Goal: Download file/media

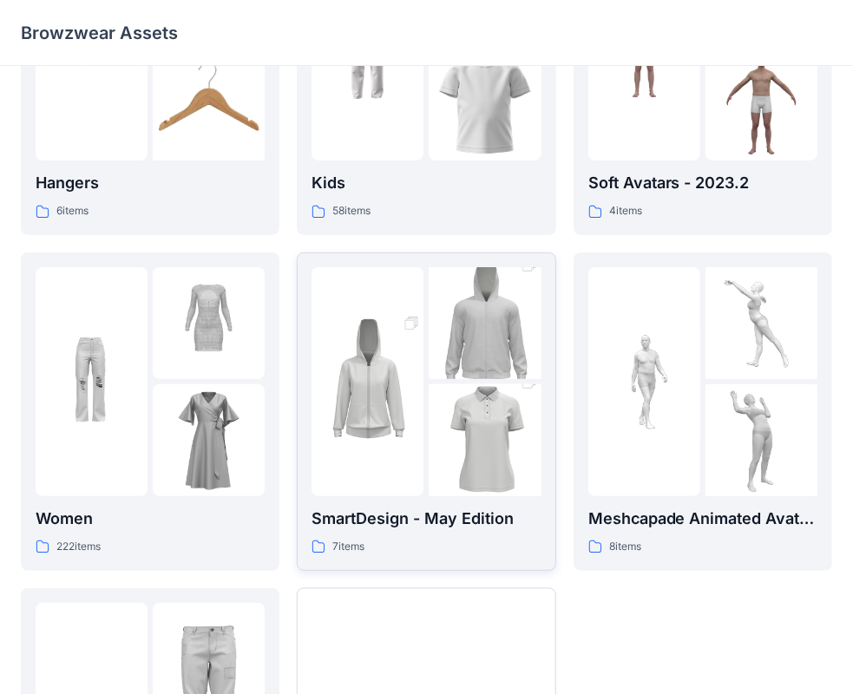
scroll to position [83, 0]
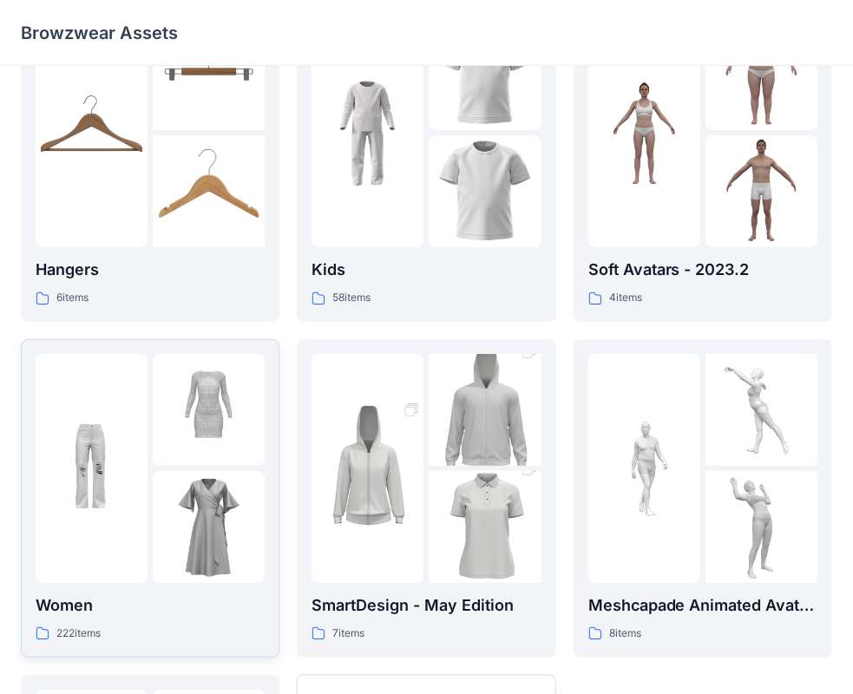
click at [176, 482] on img at bounding box center [209, 527] width 112 height 112
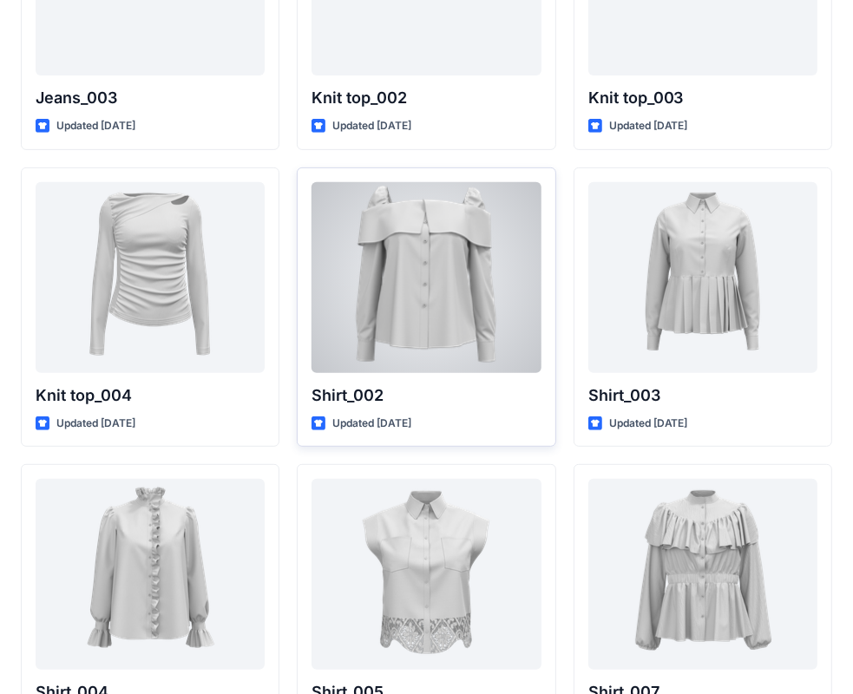
scroll to position [4502, 0]
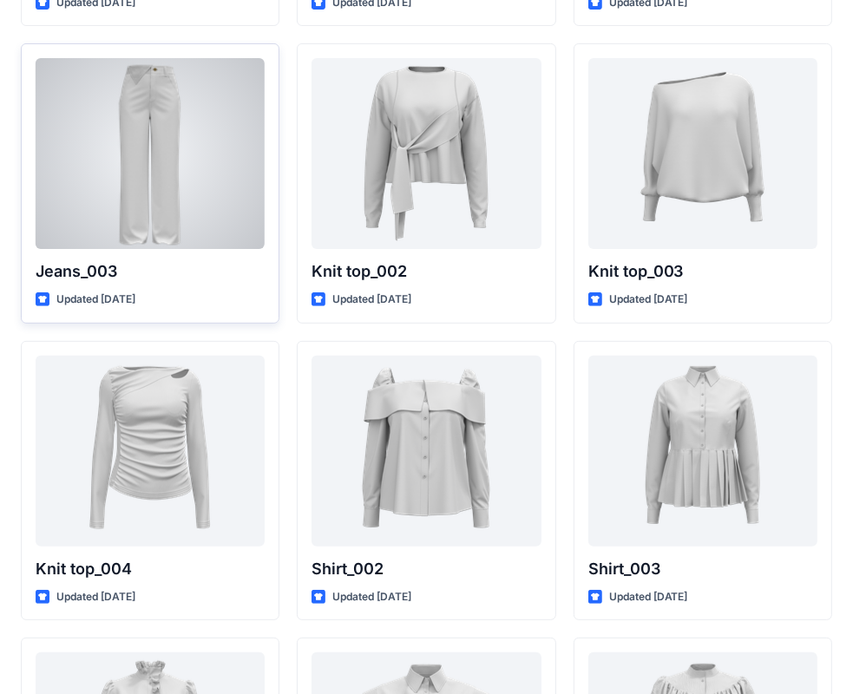
click at [220, 214] on div at bounding box center [150, 153] width 229 height 191
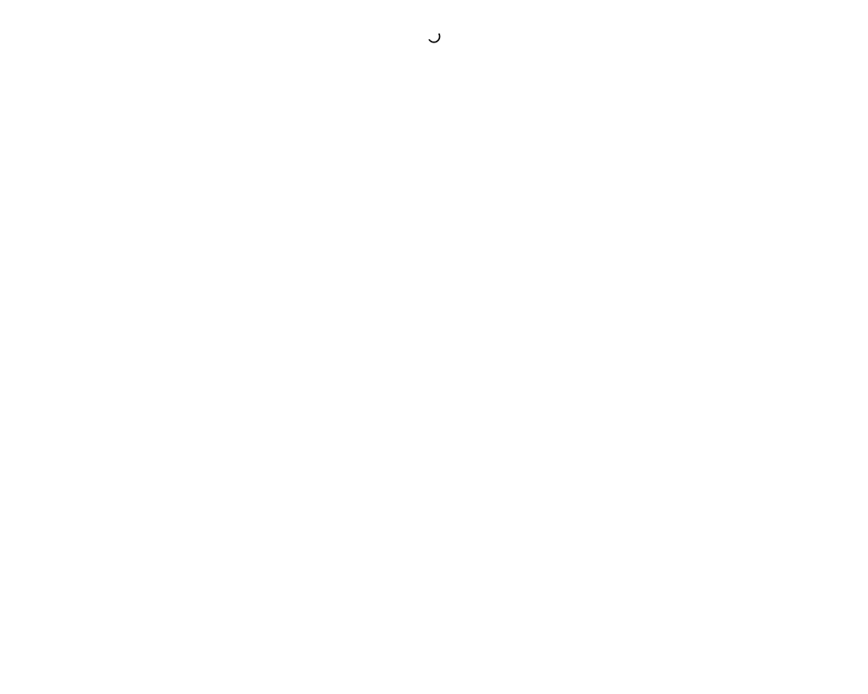
click at [221, 215] on div at bounding box center [434, 347] width 868 height 694
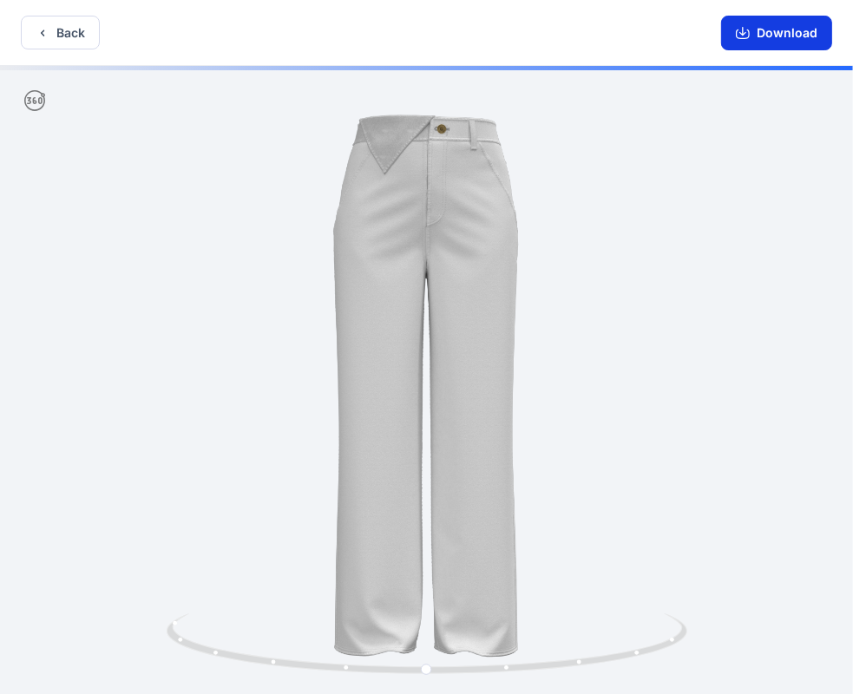
click at [756, 35] on button "Download" at bounding box center [776, 33] width 111 height 35
